Goal: Navigation & Orientation: Find specific page/section

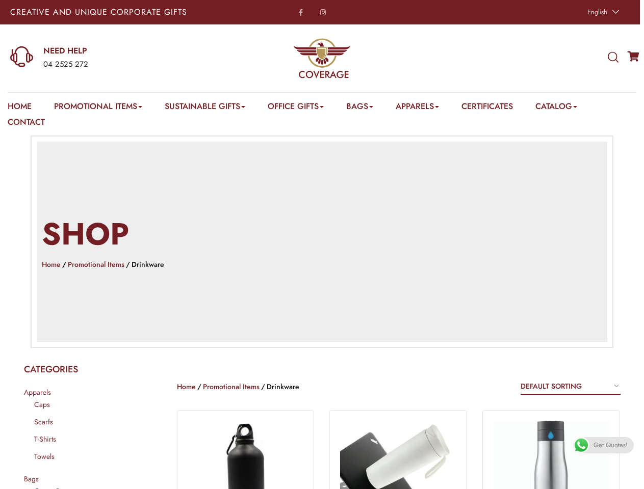
click at [322, 245] on h2 "Shop" at bounding box center [322, 234] width 560 height 43
click at [602, 12] on span "English" at bounding box center [597, 12] width 20 height 10
click at [110, 58] on div "04 2525 272" at bounding box center [126, 64] width 166 height 13
click at [613, 58] on icon at bounding box center [613, 57] width 11 height 11
click at [99, 108] on link "Promotional Items" at bounding box center [98, 108] width 88 height 16
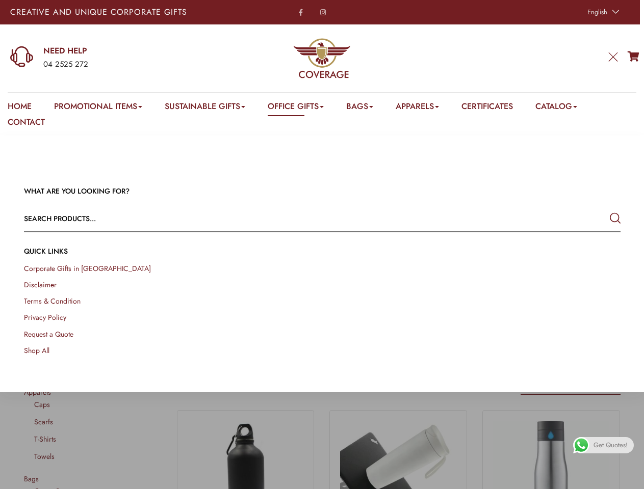
click at [301, 108] on link "Office Gifts" at bounding box center [296, 108] width 56 height 16
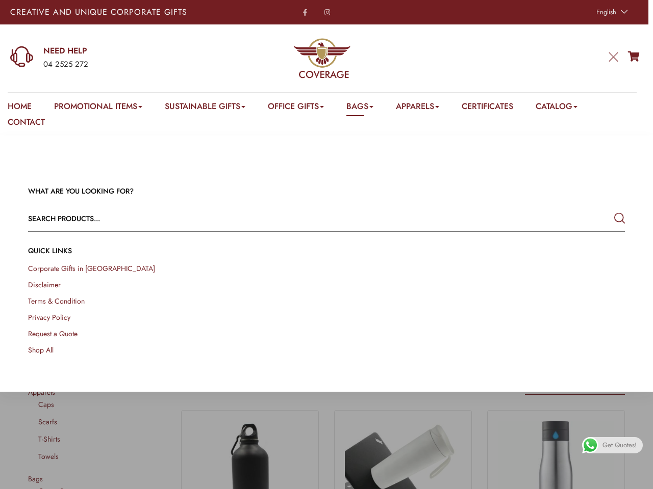
click at [368, 108] on link "Bags" at bounding box center [359, 108] width 27 height 16
click at [428, 108] on link "Apparels" at bounding box center [417, 108] width 43 height 16
click at [569, 108] on link "Catalog" at bounding box center [556, 108] width 42 height 16
click at [632, 478] on link at bounding box center [641, 477] width 23 height 23
